Goal: Task Accomplishment & Management: Manage account settings

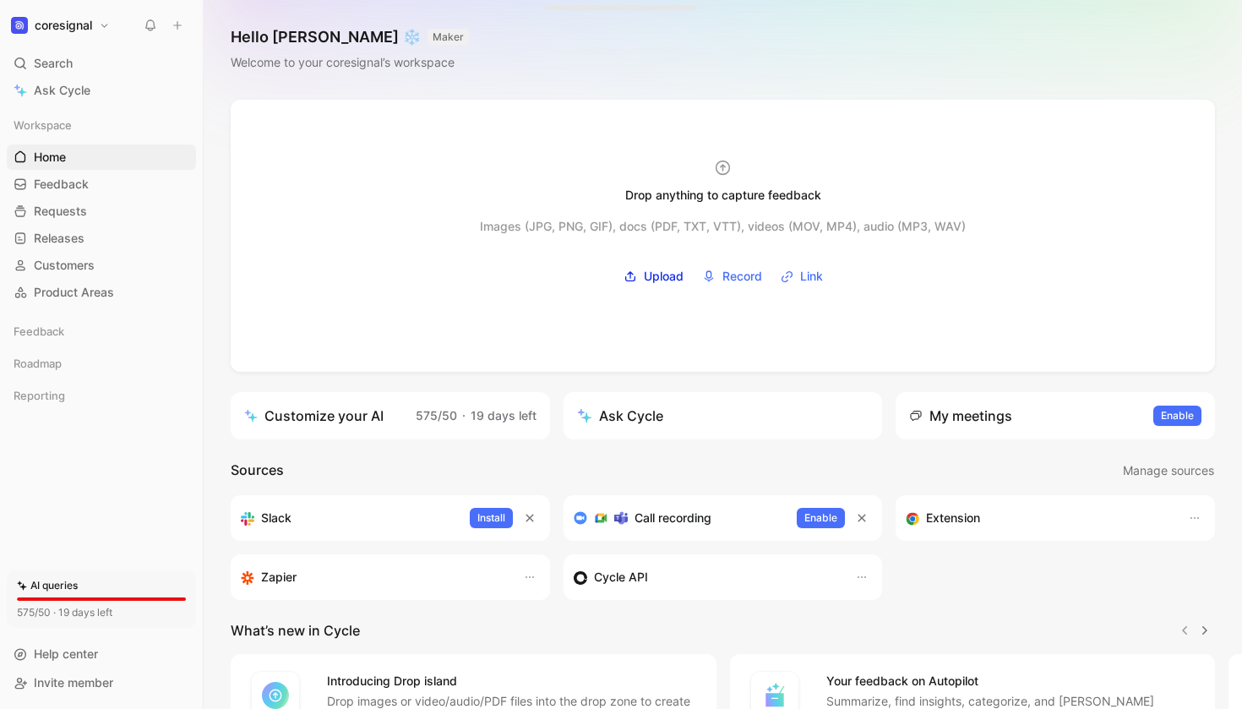
click at [98, 25] on button "coresignal" at bounding box center [60, 26] width 107 height 24
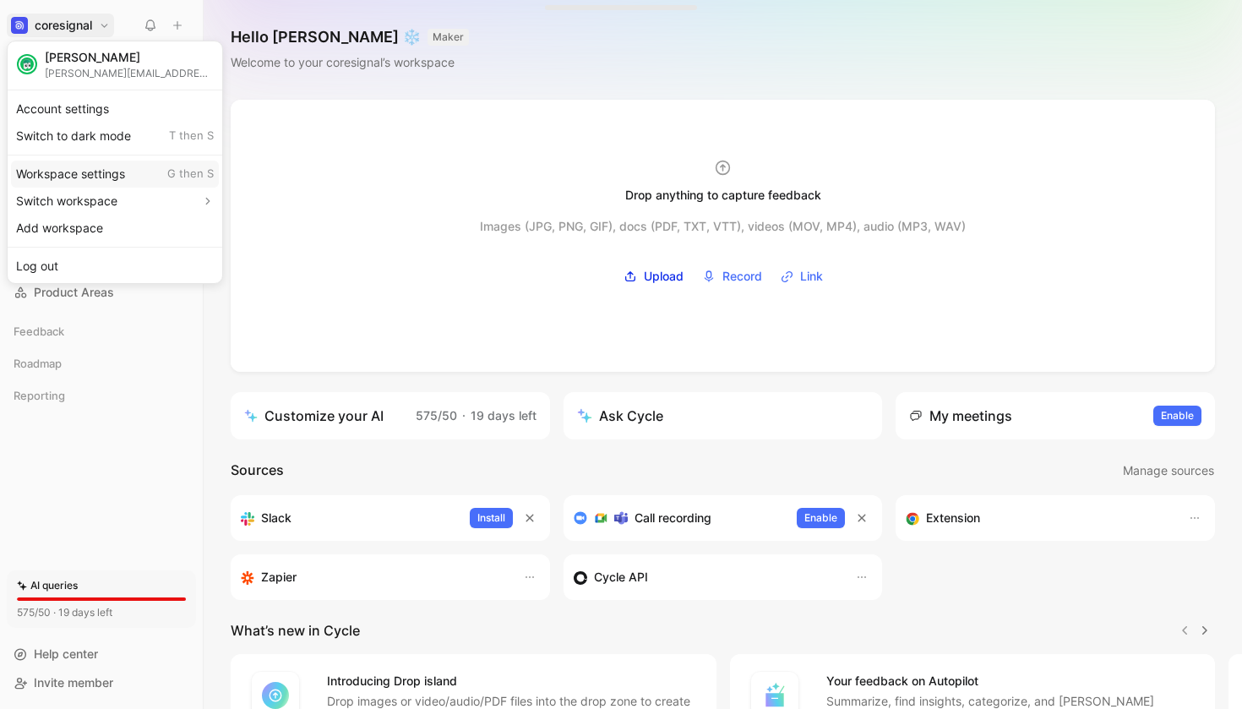
click at [78, 167] on div "Workspace settings G then S" at bounding box center [115, 174] width 208 height 27
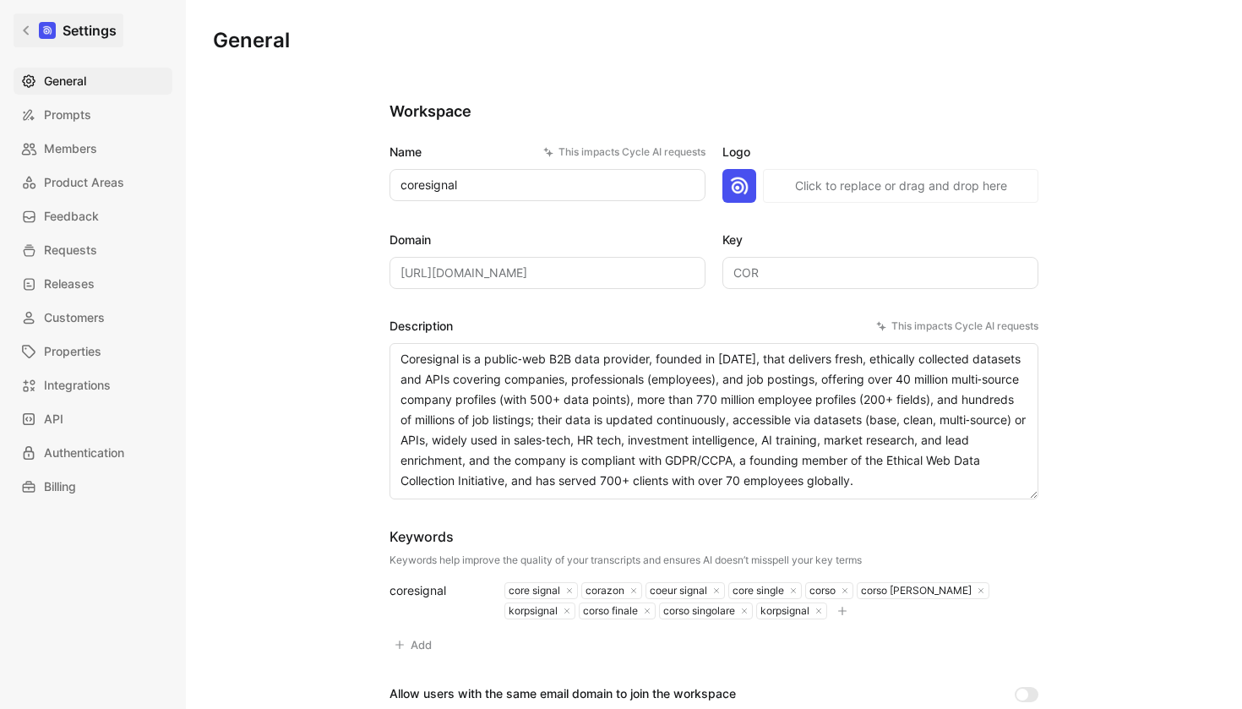
click at [71, 29] on h1 "Settings" at bounding box center [90, 30] width 54 height 20
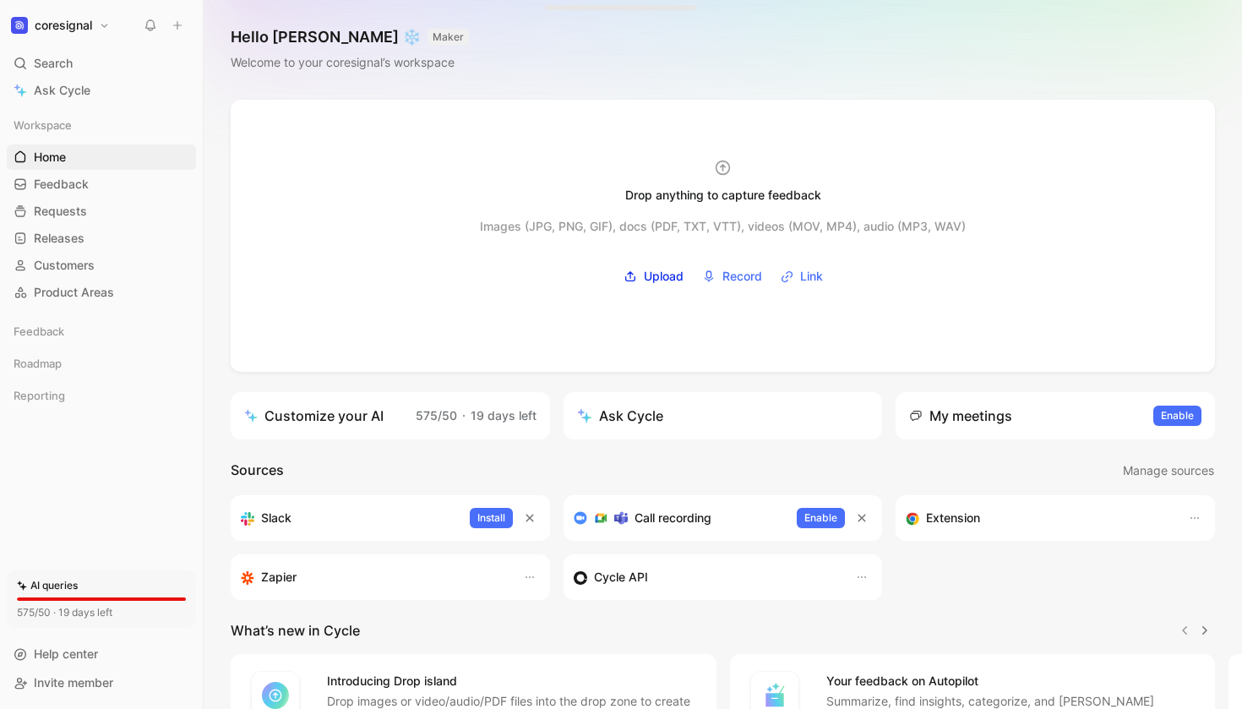
click at [106, 27] on button "coresignal" at bounding box center [60, 26] width 107 height 24
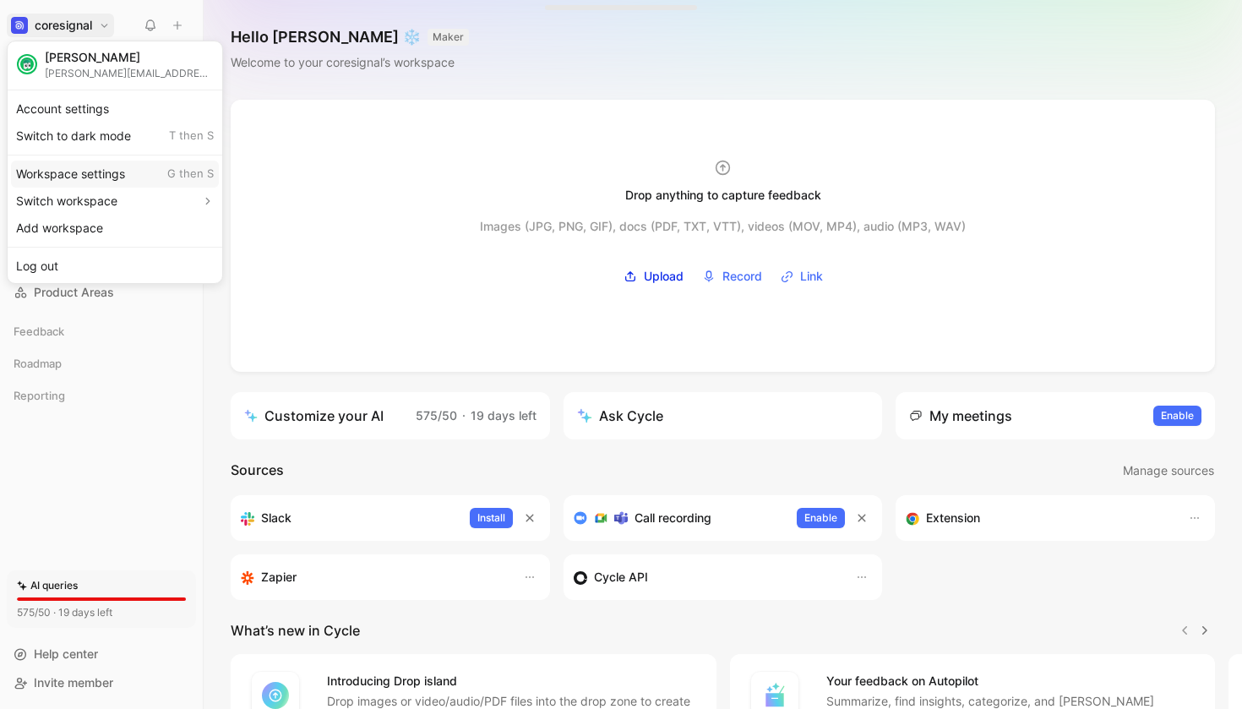
click at [112, 172] on div "Workspace settings G then S" at bounding box center [115, 174] width 208 height 27
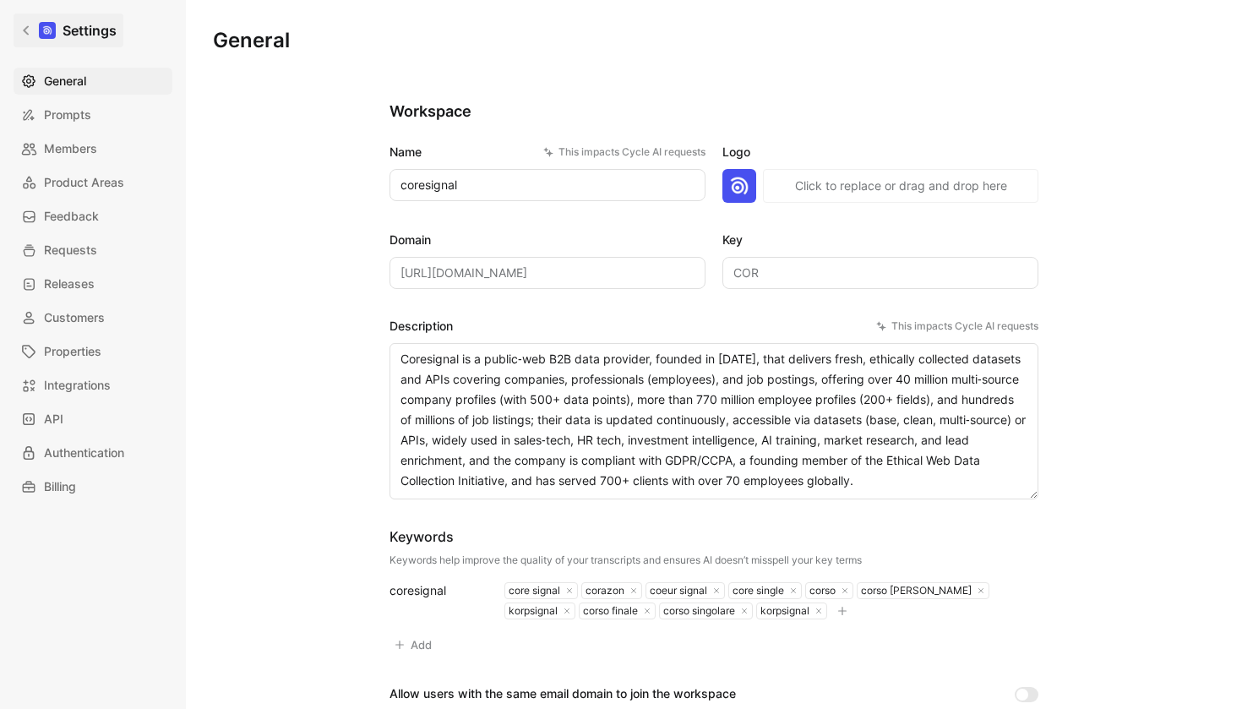
click at [92, 30] on h1 "Settings" at bounding box center [90, 30] width 54 height 20
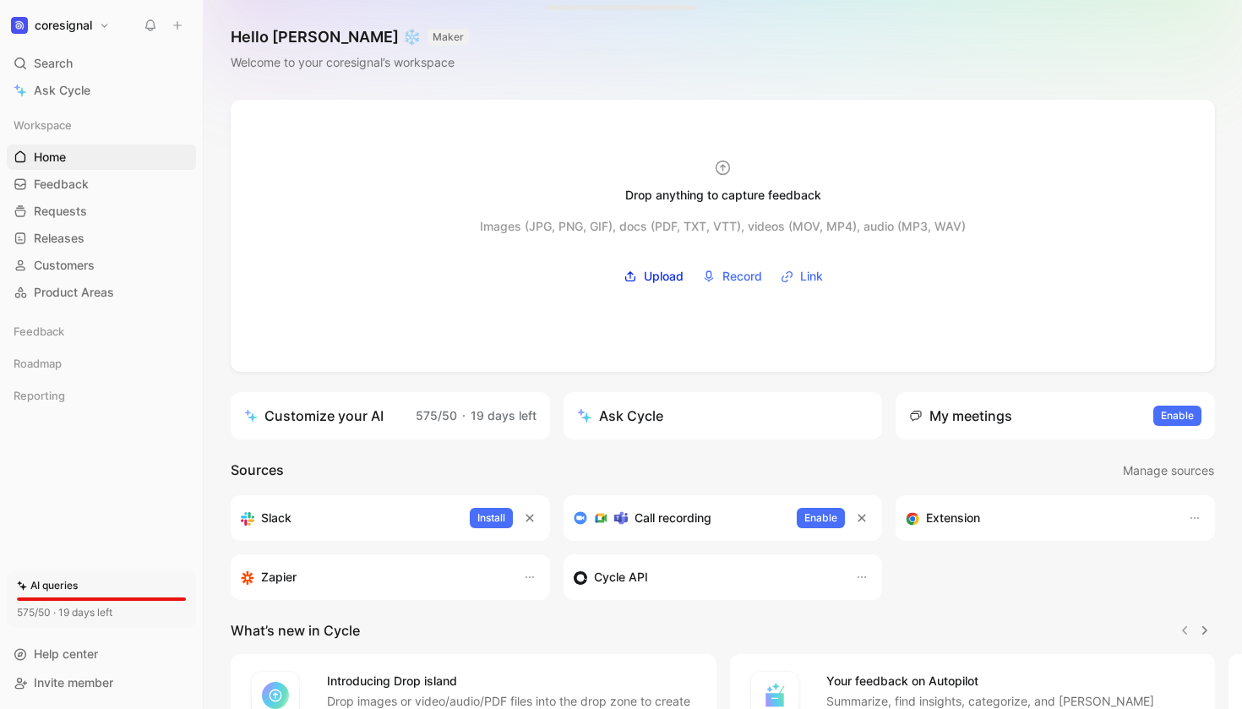
click at [96, 25] on button "coresignal" at bounding box center [60, 26] width 107 height 24
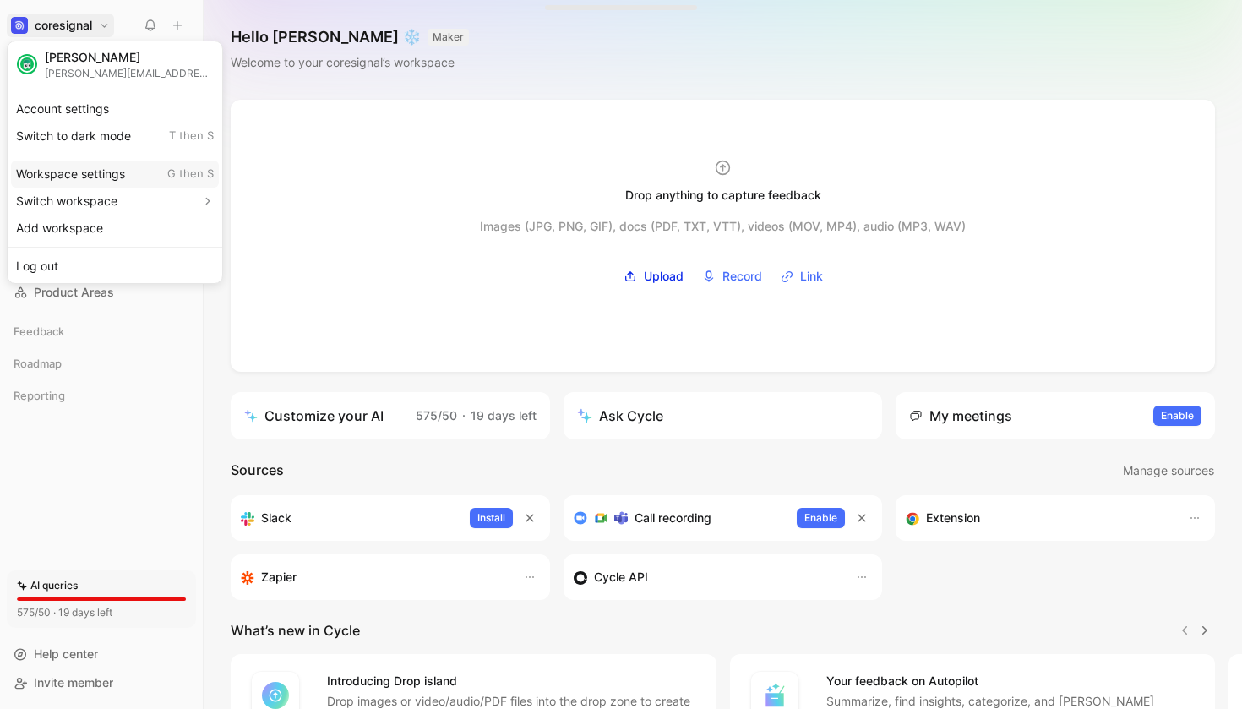
click at [121, 170] on div "Workspace settings G then S" at bounding box center [115, 174] width 208 height 27
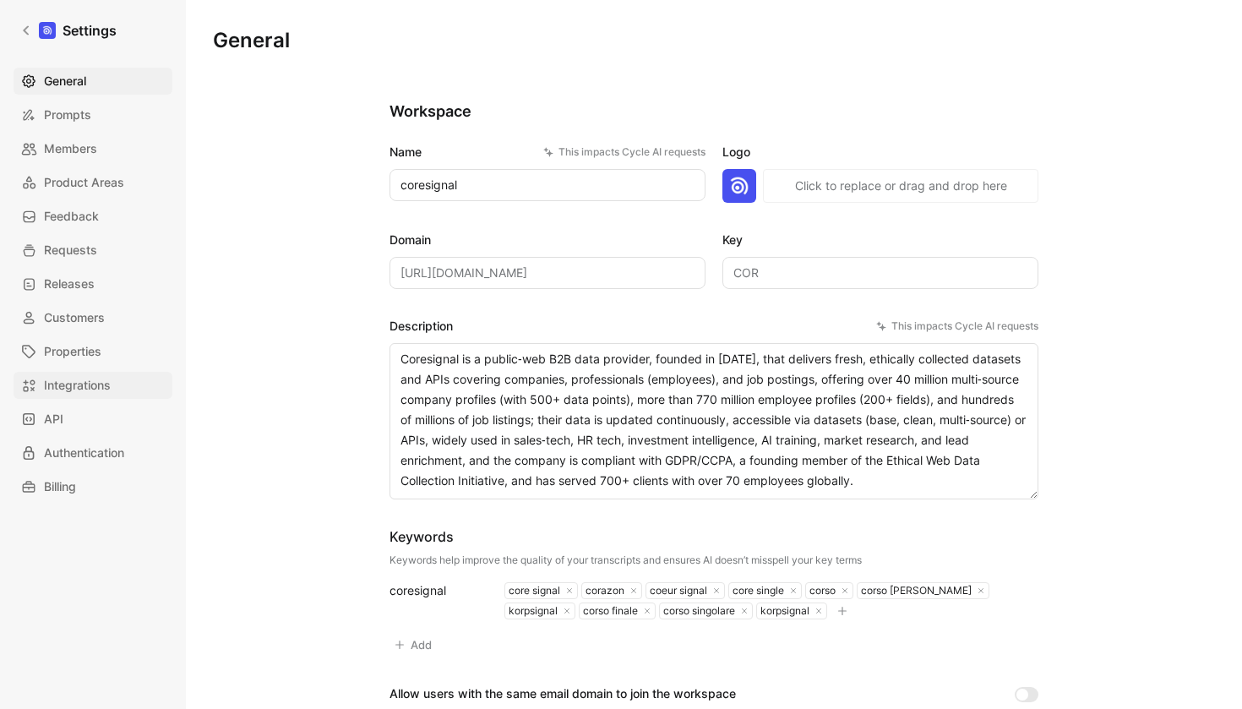
click at [81, 395] on span "Integrations" at bounding box center [77, 385] width 67 height 20
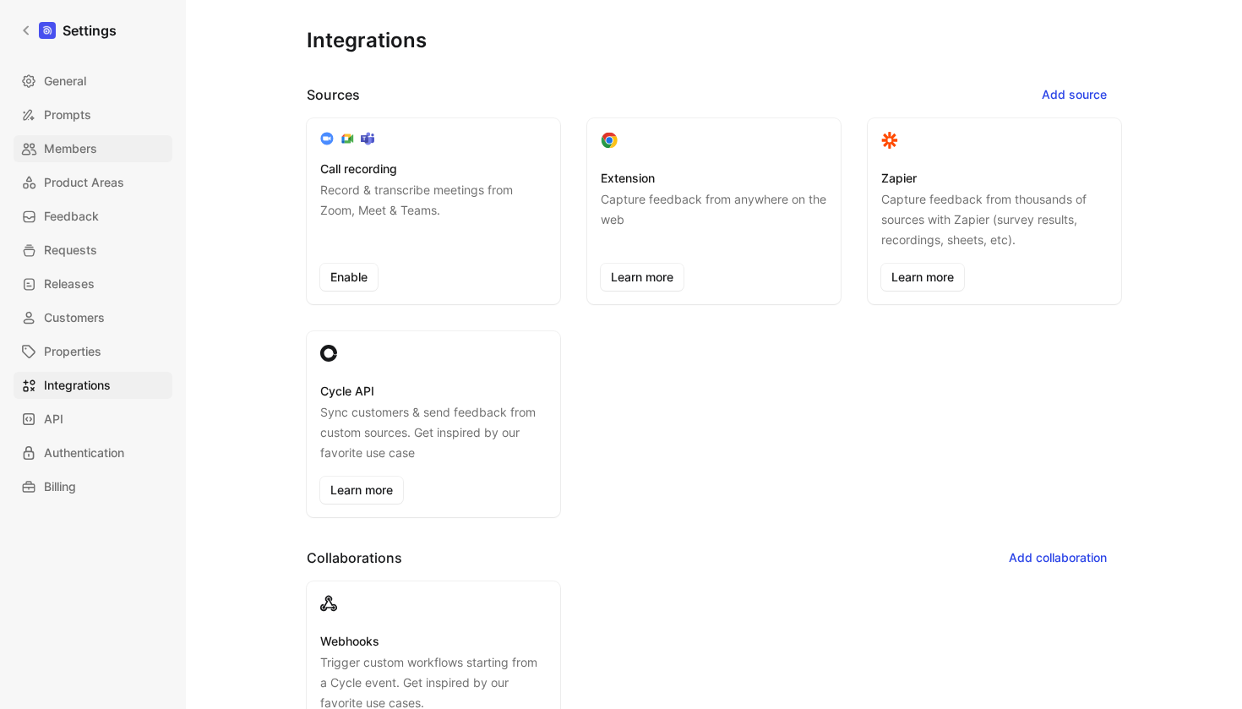
click at [117, 159] on link "Members" at bounding box center [93, 148] width 159 height 27
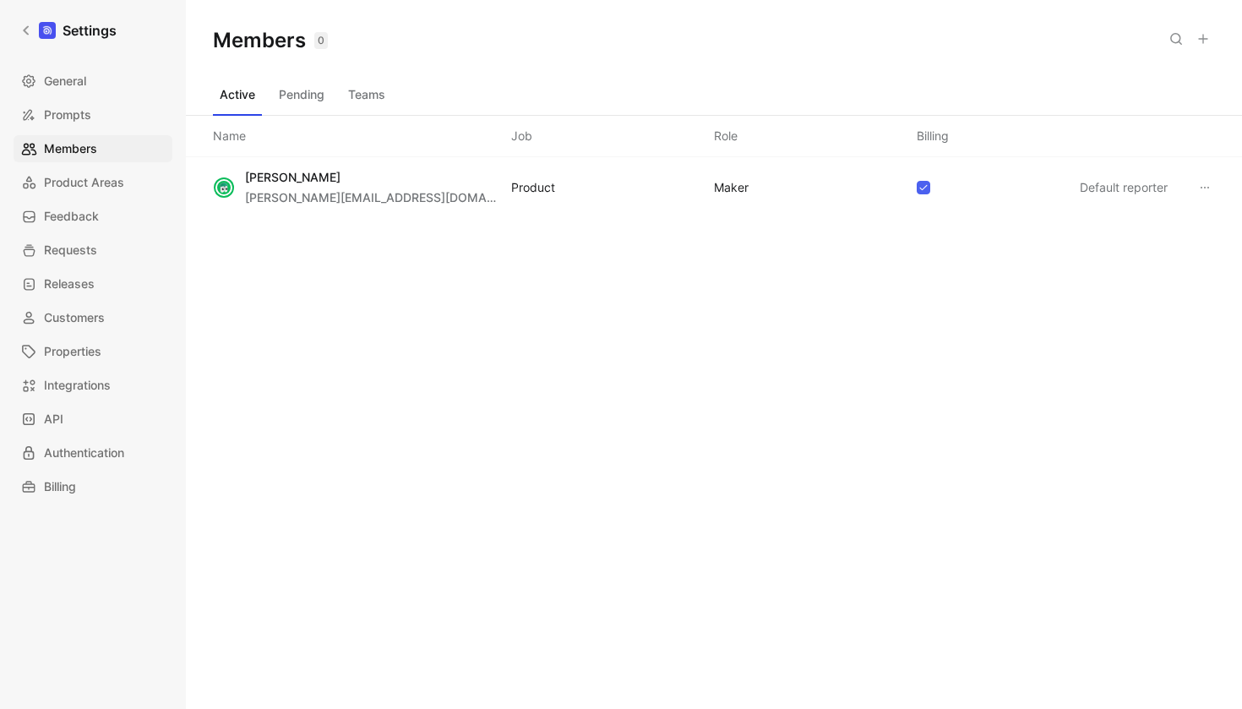
click at [1191, 37] on div "Saved" at bounding box center [1160, 39] width 112 height 24
click at [1209, 41] on icon at bounding box center [1204, 39] width 14 height 14
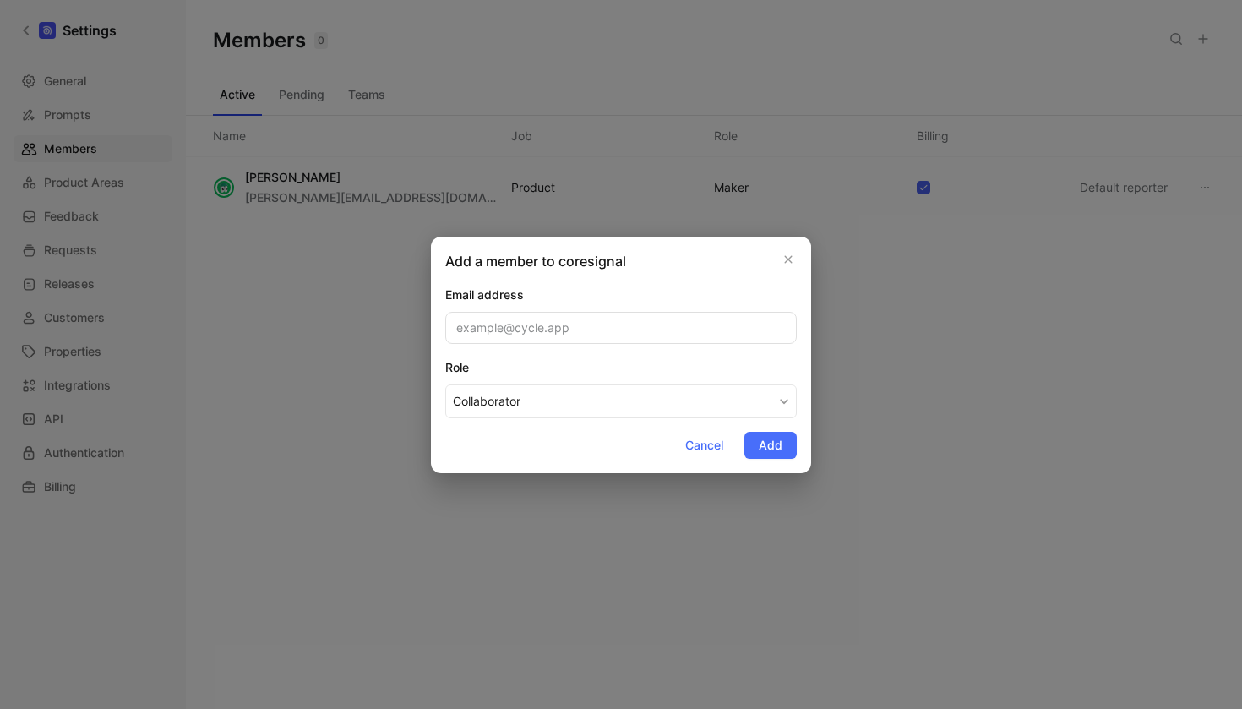
click at [720, 394] on button "Collaborator" at bounding box center [621, 401] width 352 height 34
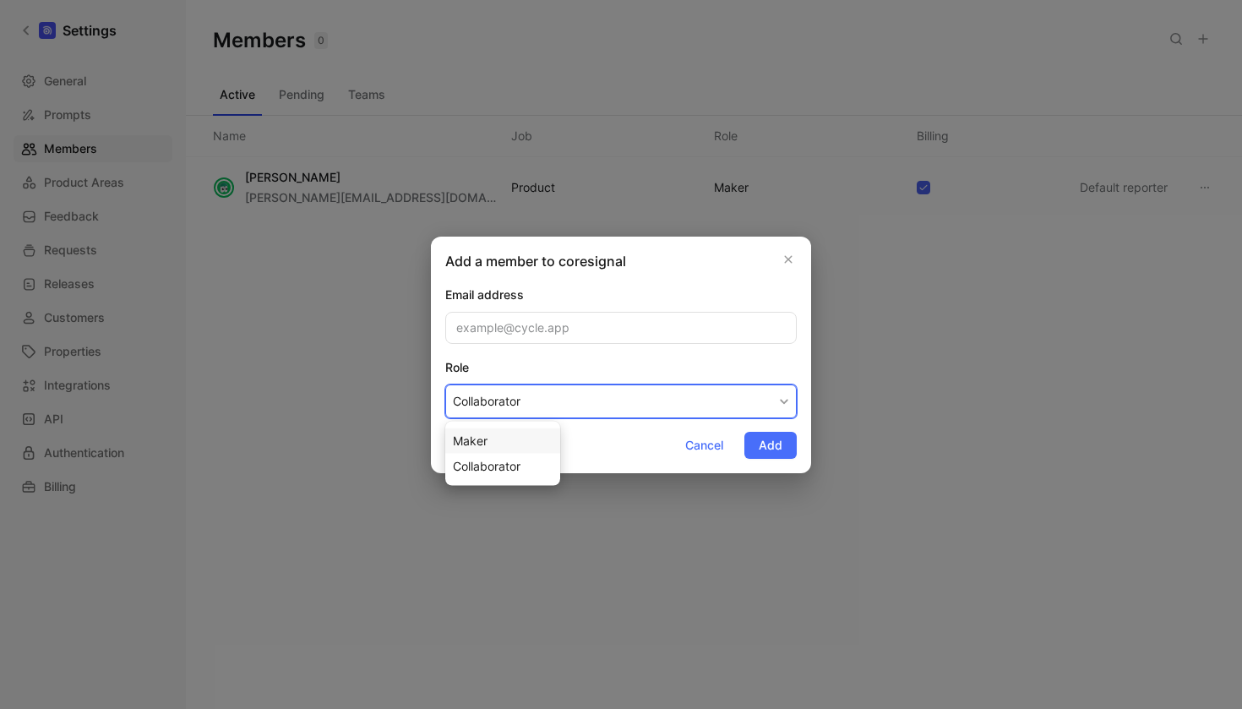
click at [497, 444] on div "Maker" at bounding box center [503, 441] width 100 height 20
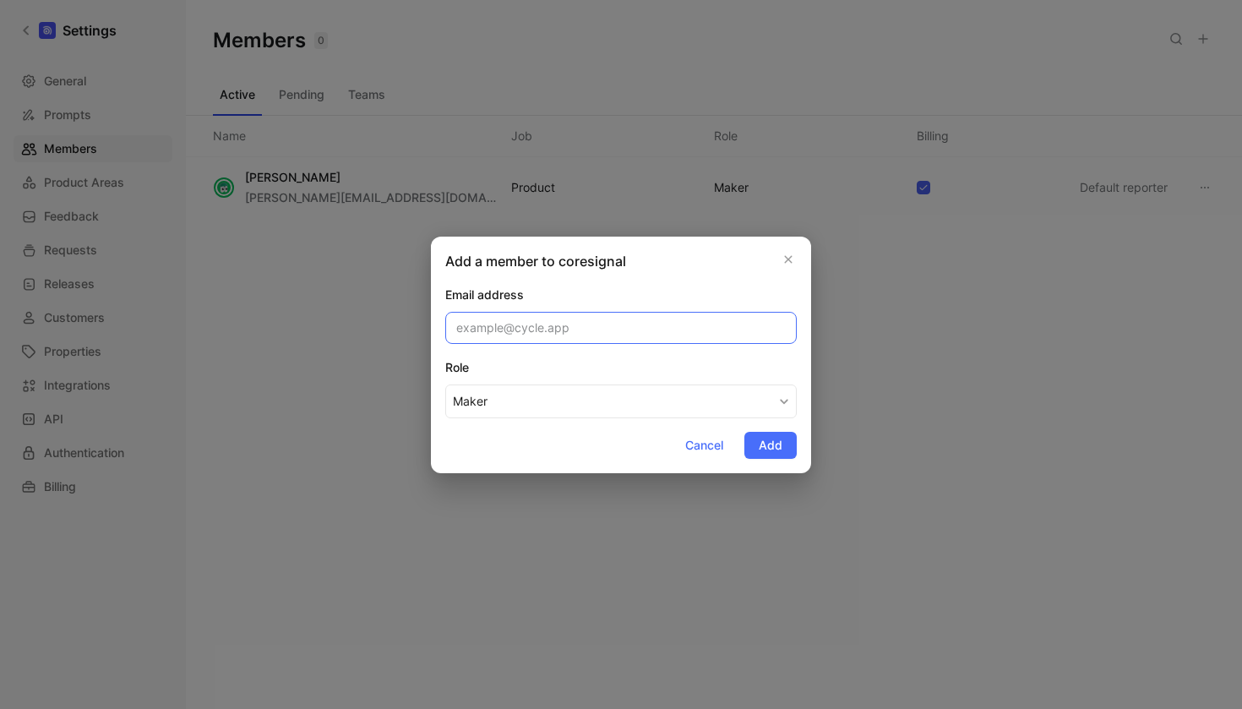
click at [545, 336] on input "email" at bounding box center [621, 328] width 352 height 32
click at [510, 329] on input "email" at bounding box center [621, 328] width 352 height 32
paste input "[EMAIL_ADDRESS][DOMAIN_NAME]"
type input "[EMAIL_ADDRESS][DOMAIN_NAME]"
click at [606, 399] on button "Maker" at bounding box center [621, 401] width 352 height 34
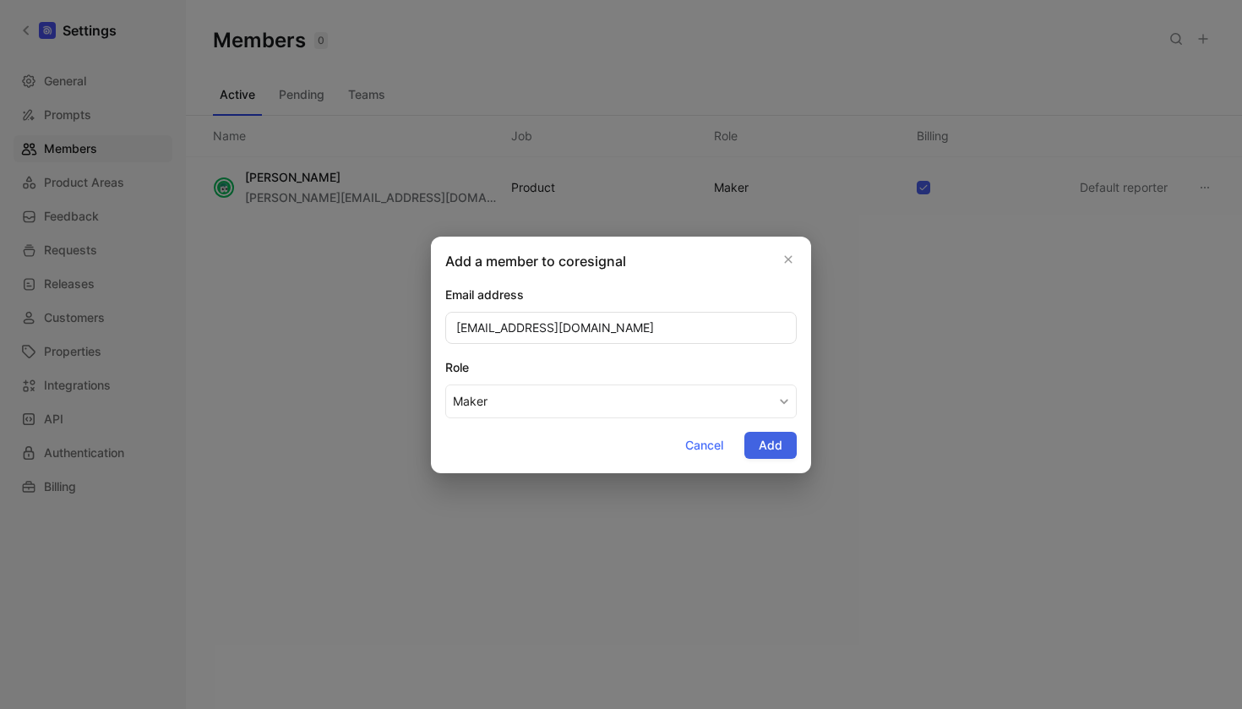
click at [766, 446] on span "Add" at bounding box center [771, 445] width 24 height 20
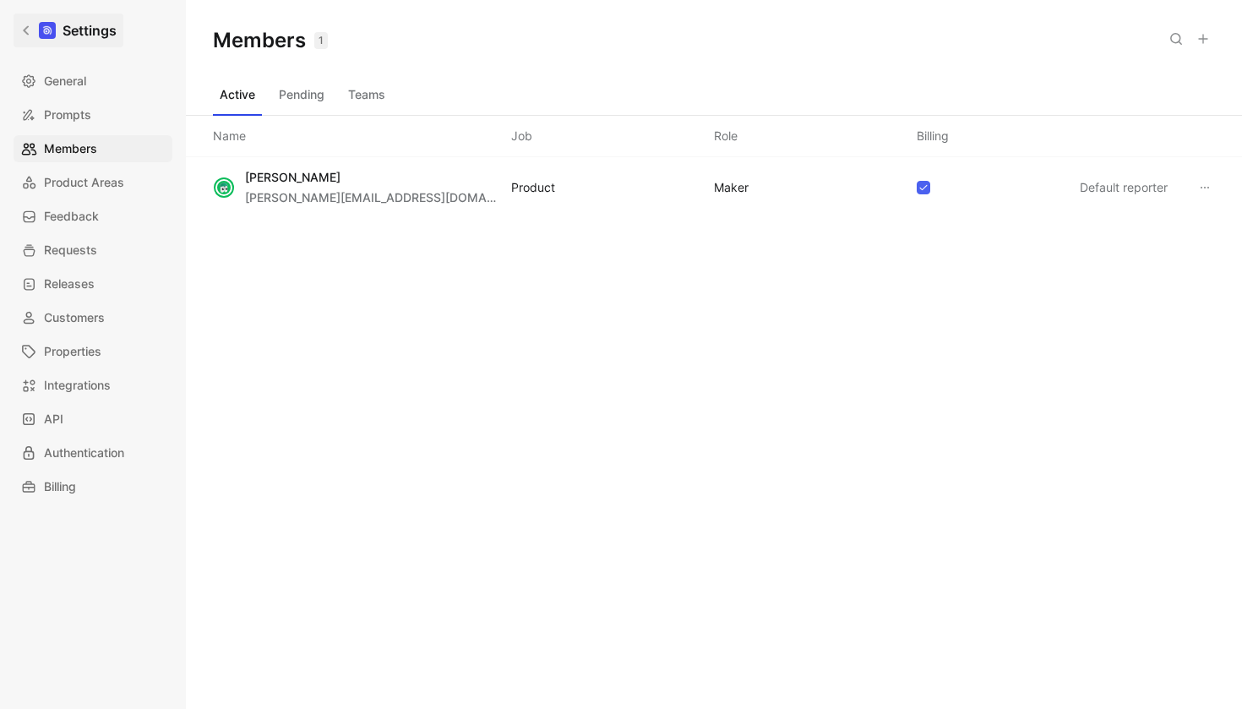
click at [91, 35] on h1 "Settings" at bounding box center [90, 30] width 54 height 20
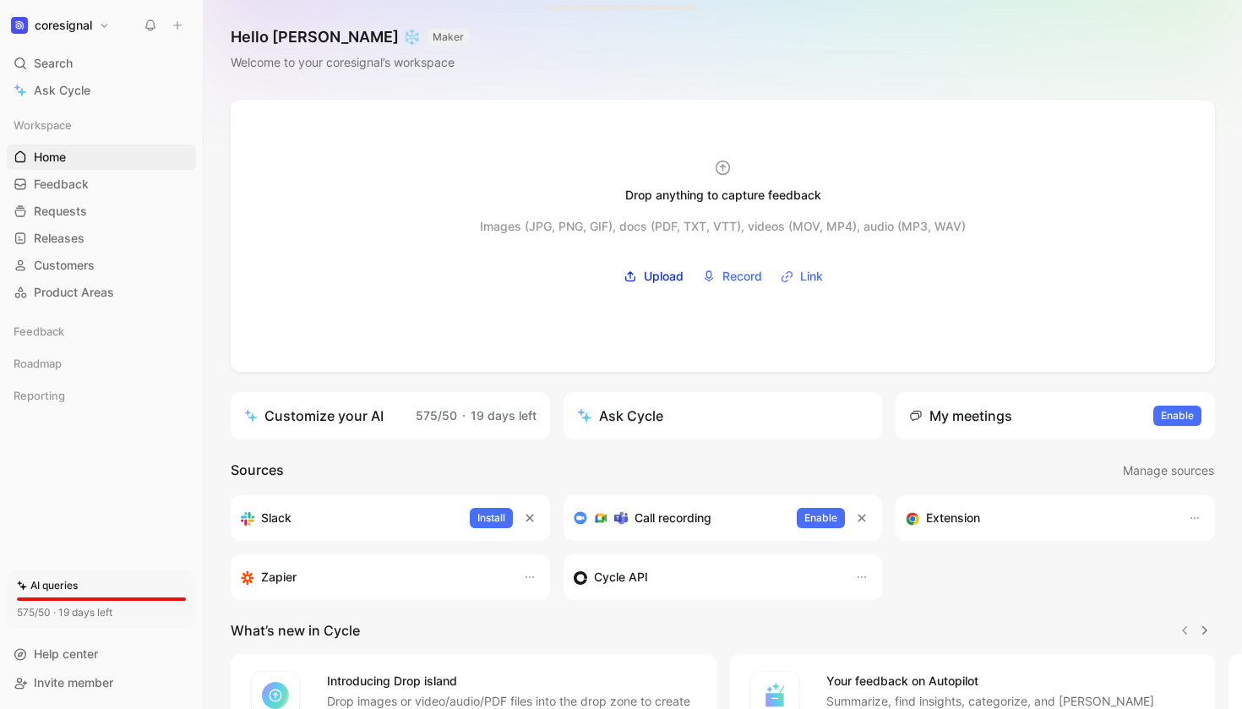
click at [86, 30] on h1 "coresignal" at bounding box center [63, 25] width 57 height 15
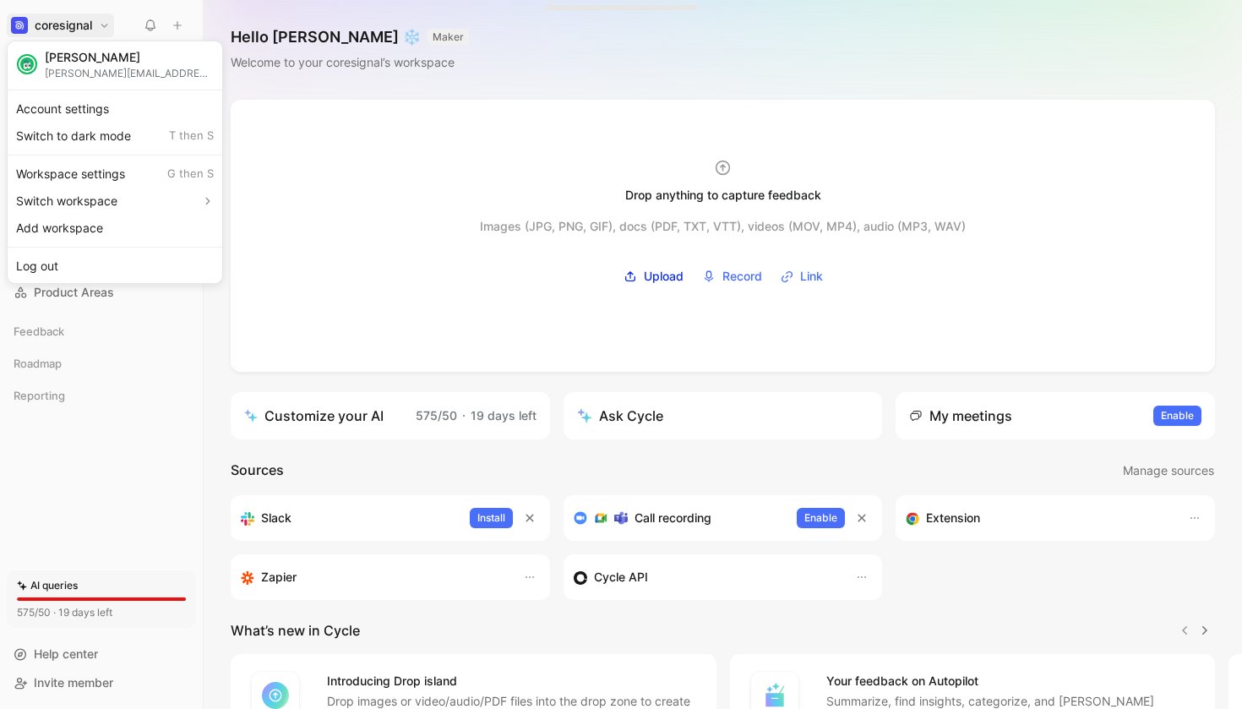
click at [502, 77] on div at bounding box center [621, 354] width 1242 height 709
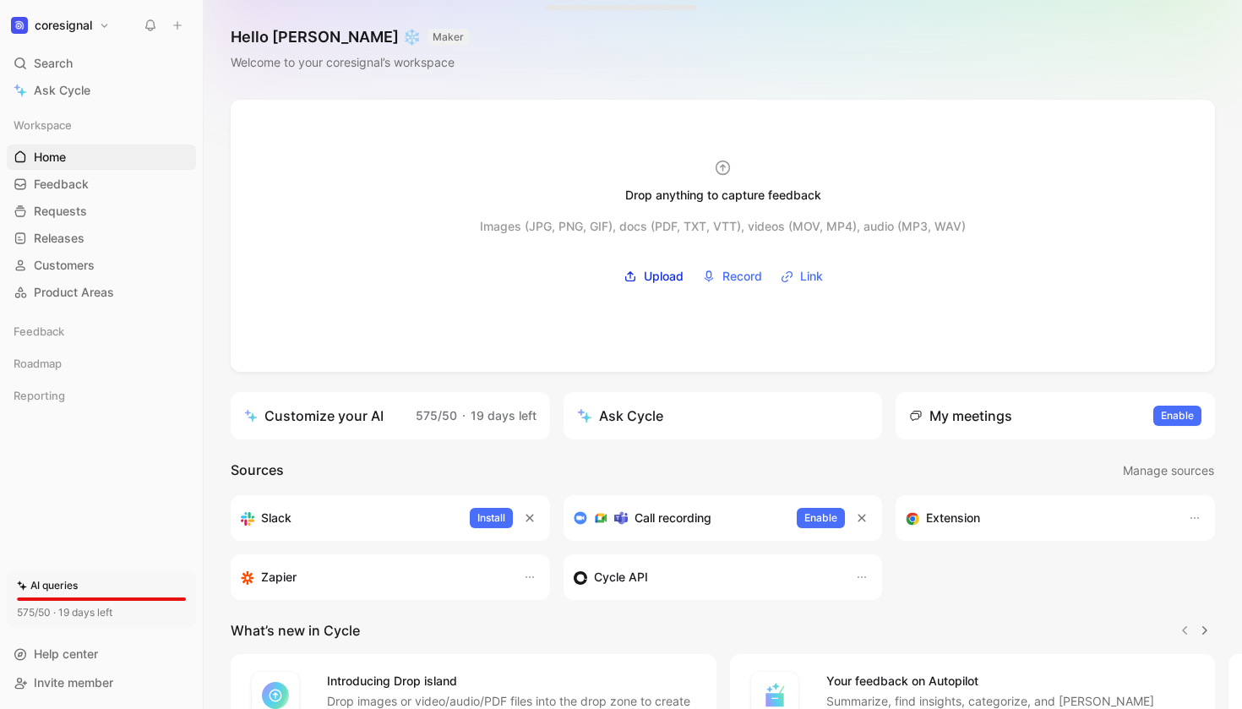
click at [950, 412] on div "My meetings" at bounding box center [960, 416] width 103 height 20
click at [624, 416] on div "Ask Cycle" at bounding box center [620, 416] width 86 height 20
